Goal: Obtain resource: Download file/media

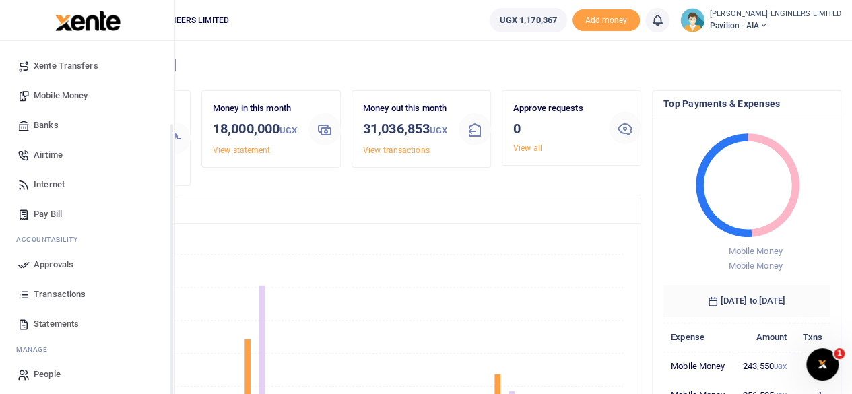
scroll to position [116, 0]
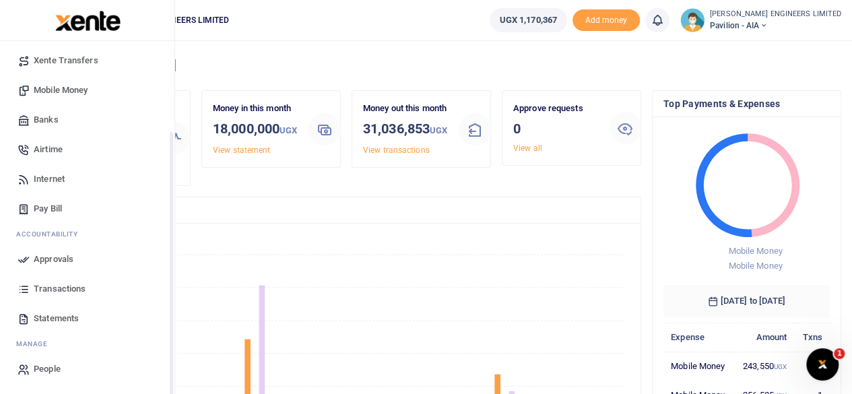
click at [69, 317] on span "Statements" at bounding box center [56, 318] width 45 height 13
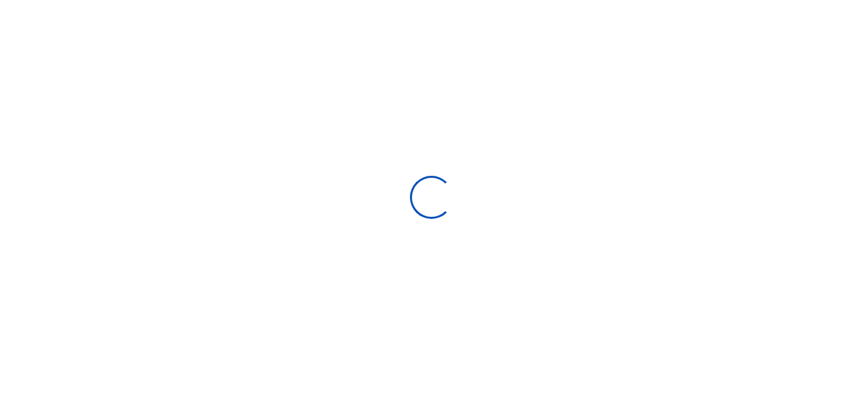
select select "ALL"
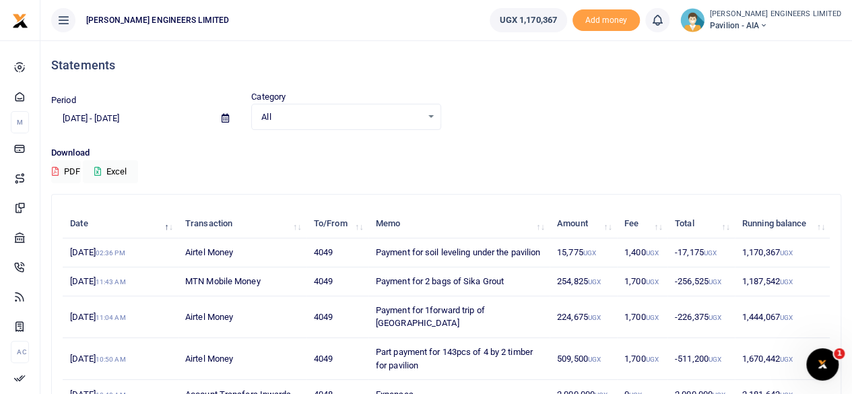
click at [226, 118] on icon at bounding box center [225, 118] width 7 height 9
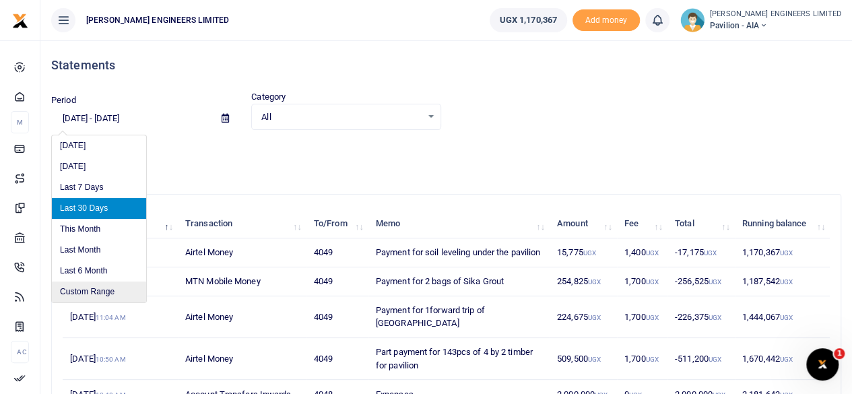
click at [90, 297] on li "Custom Range" at bounding box center [99, 292] width 94 height 21
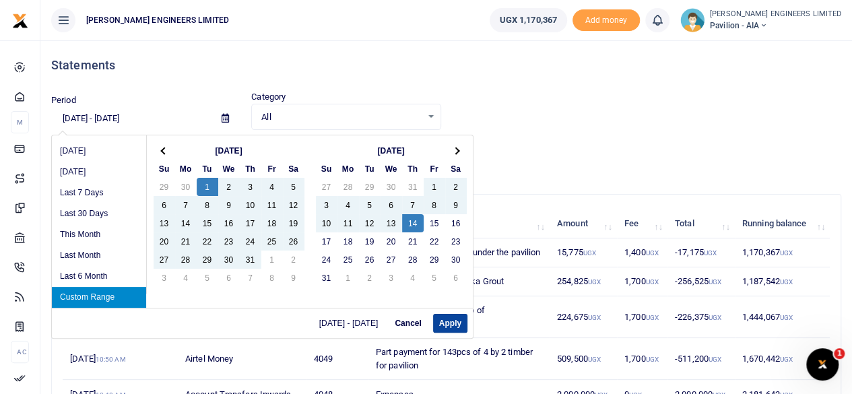
click at [452, 321] on button "Apply" at bounding box center [450, 323] width 34 height 19
type input "[DATE] - [DATE]"
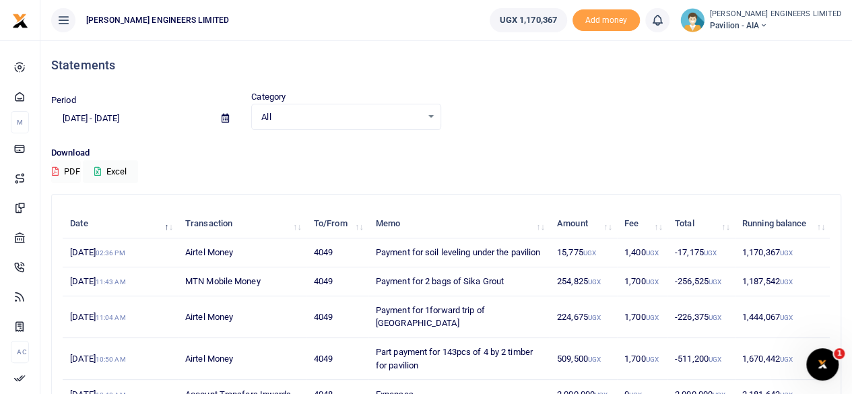
click at [64, 170] on button "PDF" at bounding box center [66, 171] width 30 height 23
click at [768, 25] on icon at bounding box center [763, 25] width 8 height 9
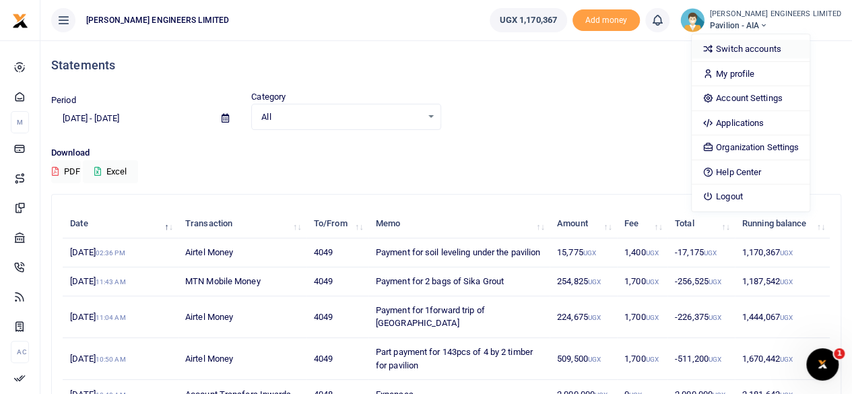
click at [791, 51] on link "Switch accounts" at bounding box center [751, 49] width 118 height 19
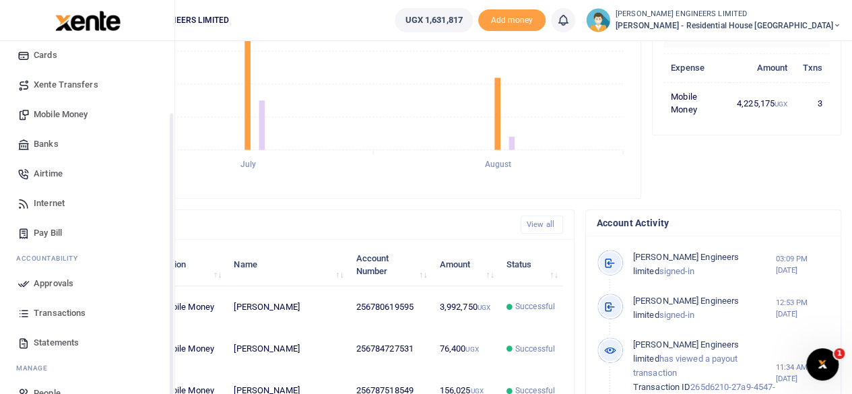
scroll to position [116, 0]
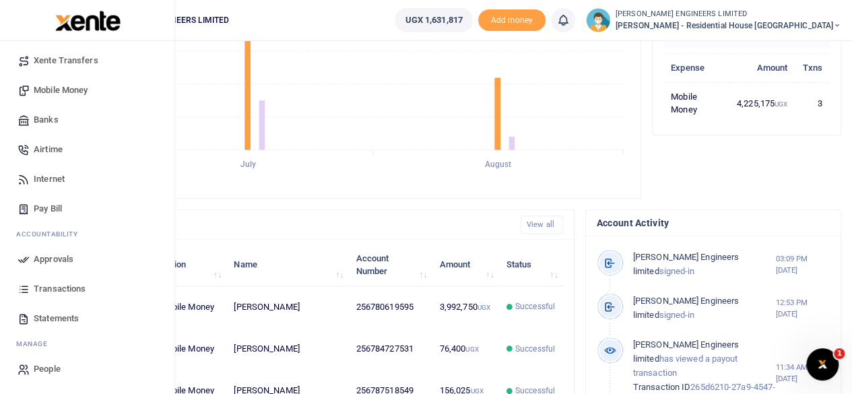
click at [67, 317] on span "Statements" at bounding box center [56, 318] width 45 height 13
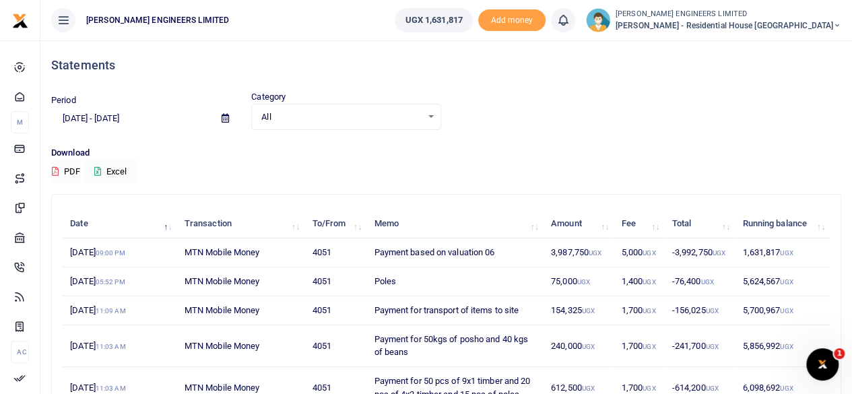
click at [225, 119] on icon at bounding box center [225, 118] width 7 height 9
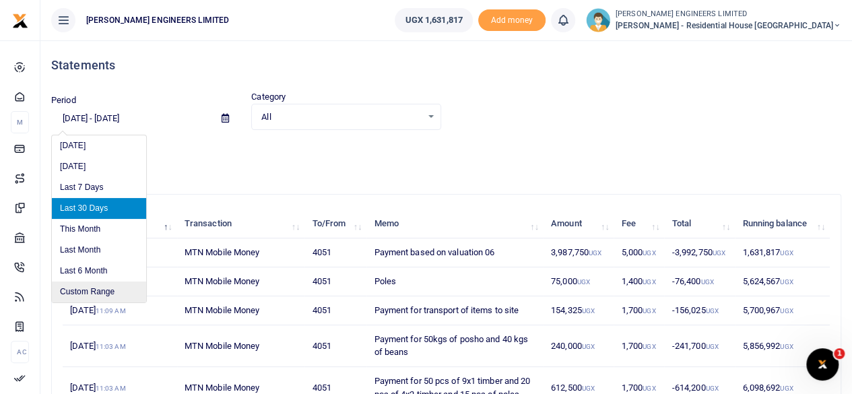
click at [105, 290] on li "Custom Range" at bounding box center [99, 292] width 94 height 21
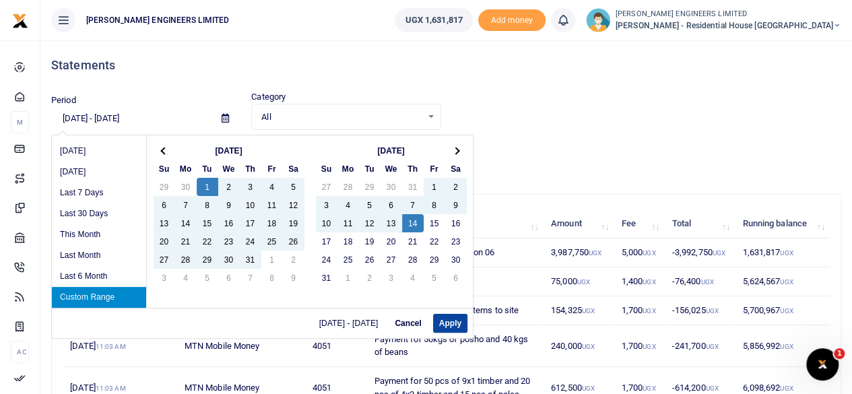
click at [462, 321] on button "Apply" at bounding box center [450, 323] width 34 height 19
type input "07/01/2025 - 08/14/2025"
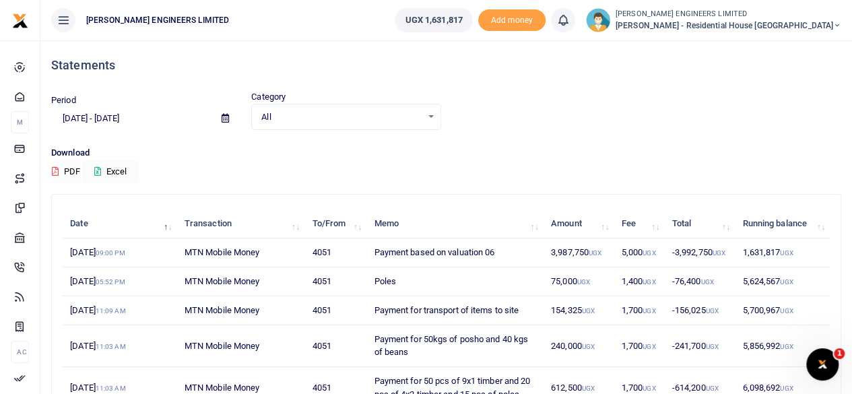
click at [66, 169] on button "PDF" at bounding box center [66, 171] width 30 height 23
click at [837, 25] on icon at bounding box center [838, 25] width 8 height 9
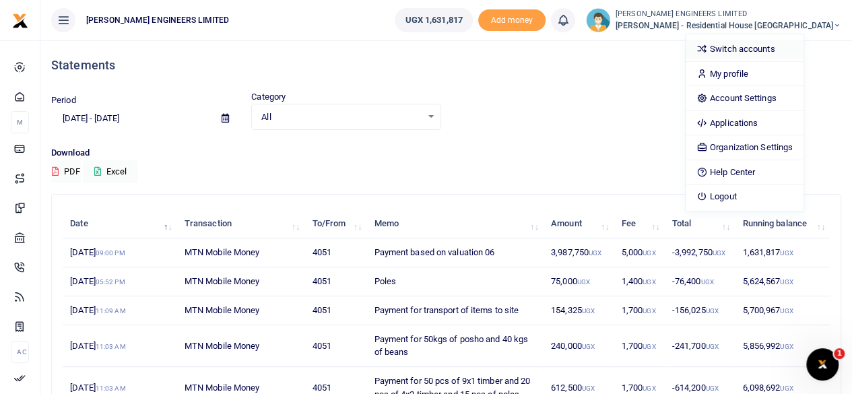
click at [788, 46] on link "Switch accounts" at bounding box center [745, 49] width 118 height 19
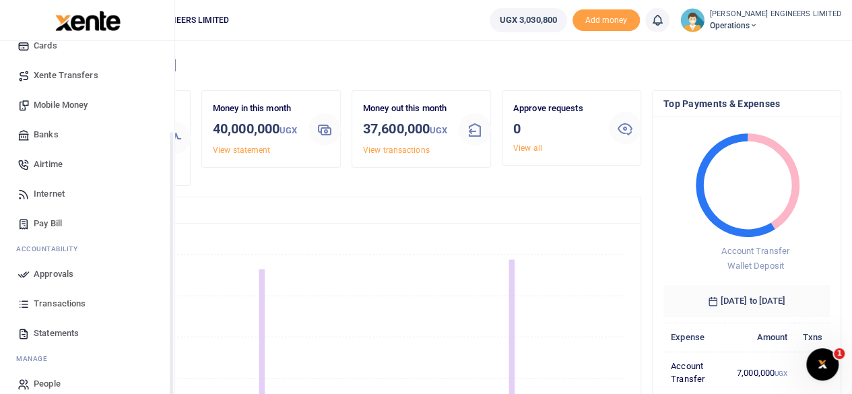
scroll to position [116, 0]
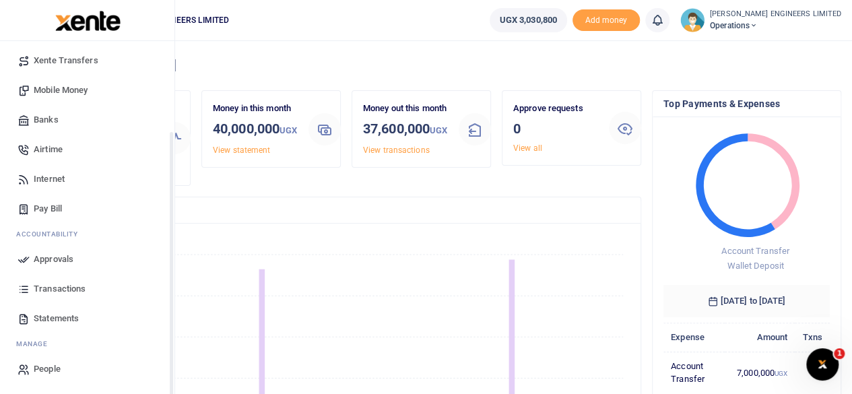
click at [60, 317] on span "Statements" at bounding box center [56, 318] width 45 height 13
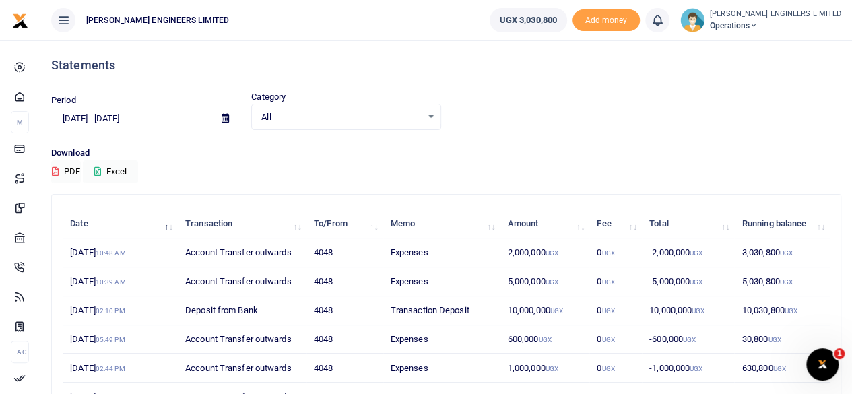
click at [226, 120] on icon at bounding box center [225, 118] width 7 height 9
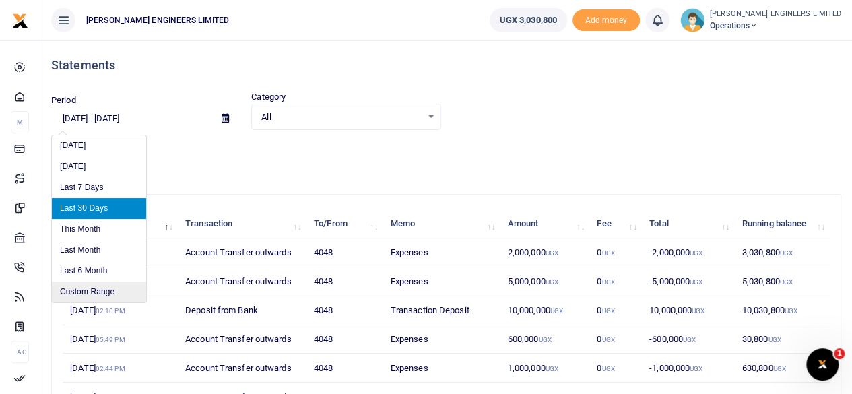
click at [97, 290] on li "Custom Range" at bounding box center [99, 292] width 94 height 21
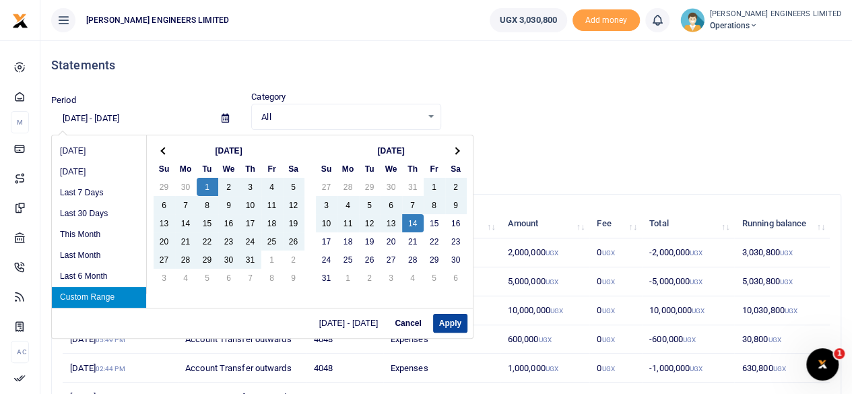
click at [449, 319] on button "Apply" at bounding box center [450, 323] width 34 height 19
type input "[DATE] - [DATE]"
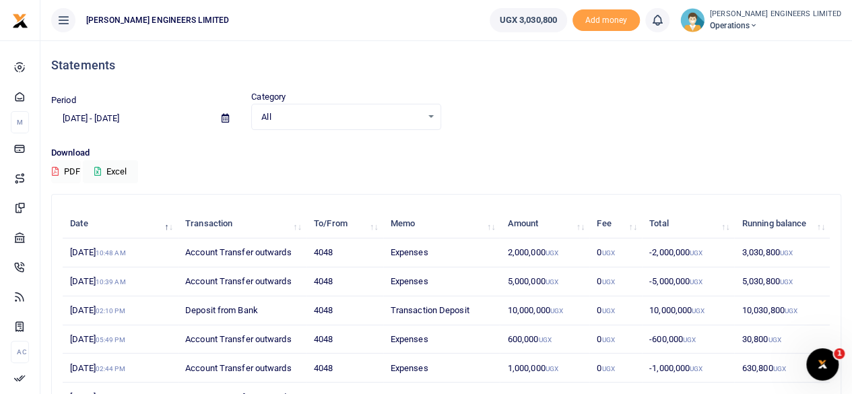
click at [67, 169] on button "PDF" at bounding box center [66, 171] width 30 height 23
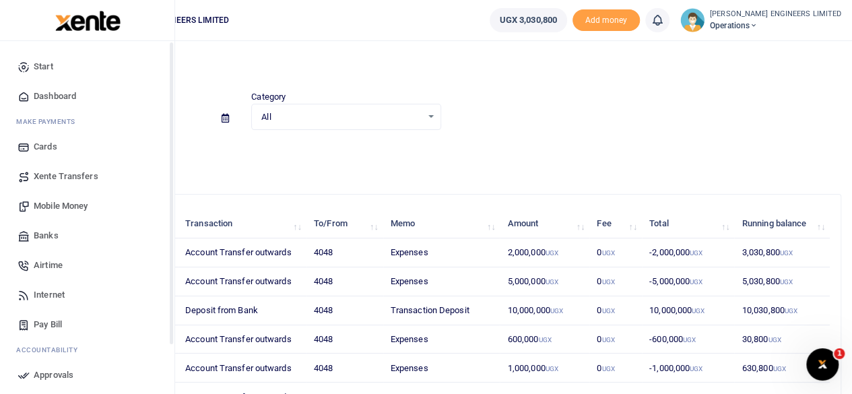
click at [35, 67] on span "Start" at bounding box center [44, 66] width 20 height 13
